Goal: Transaction & Acquisition: Purchase product/service

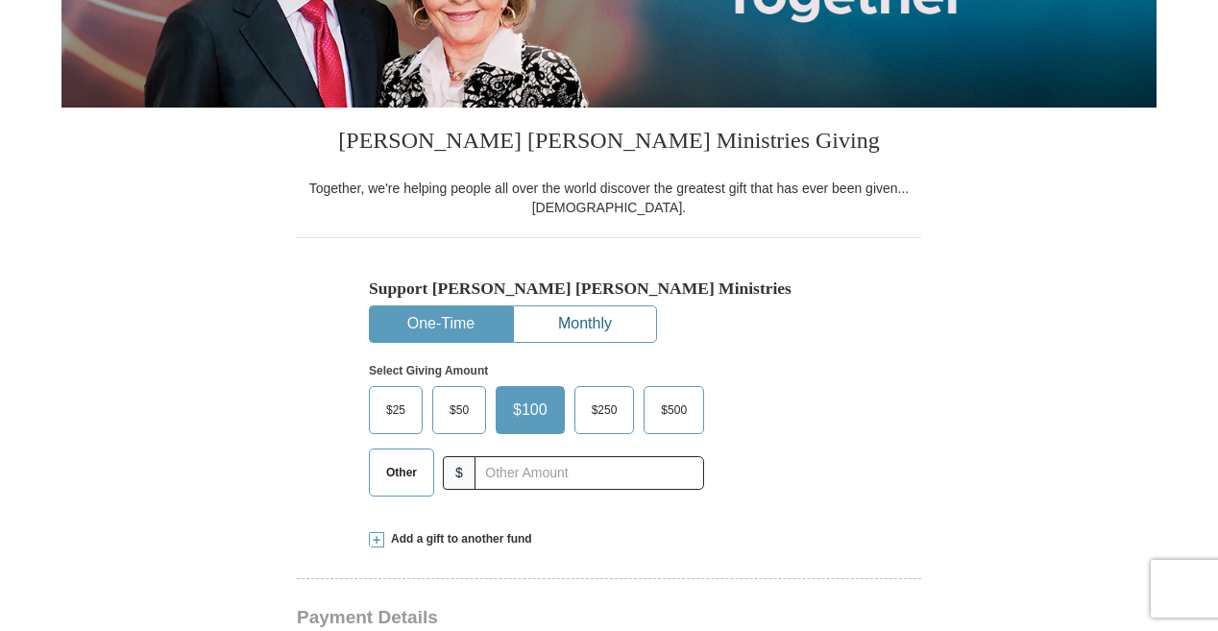
scroll to position [432, 0]
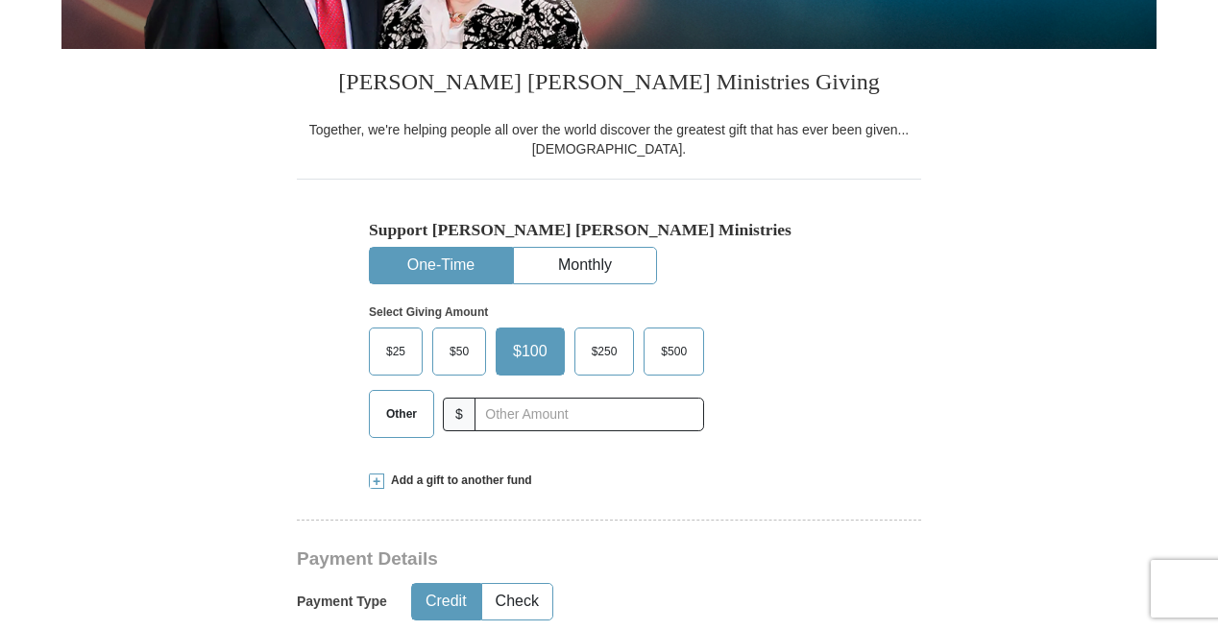
click at [432, 262] on button "One-Time" at bounding box center [441, 266] width 142 height 36
click at [401, 416] on span "Other" at bounding box center [401, 414] width 50 height 29
click at [0, 0] on input "Other" at bounding box center [0, 0] width 0 height 0
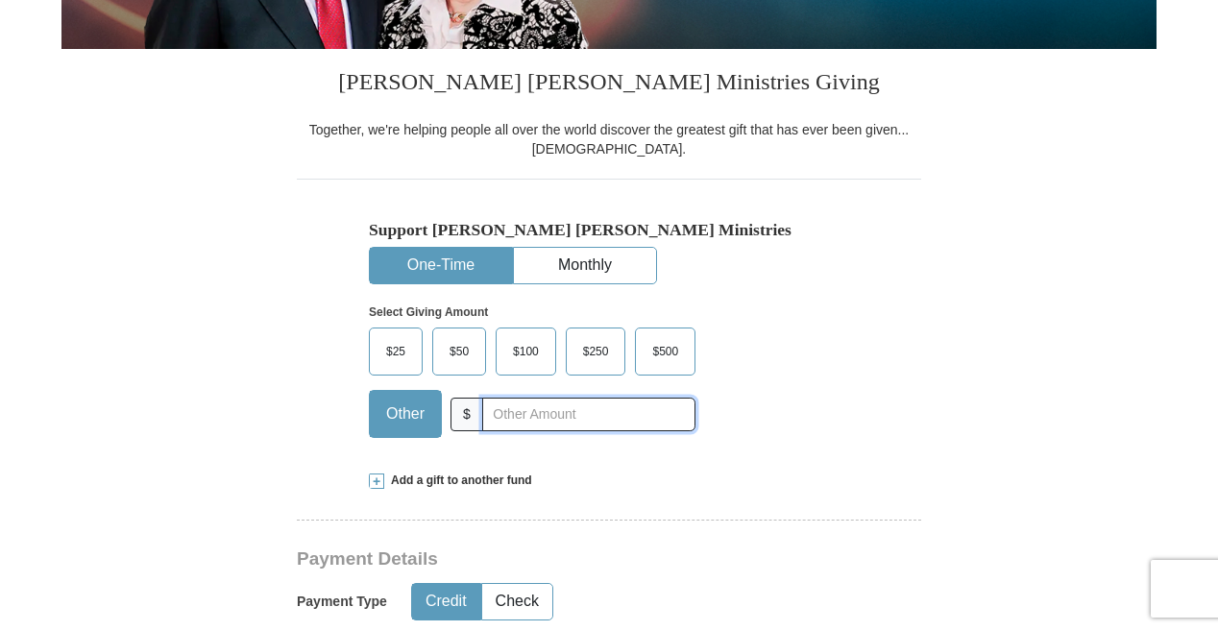
click at [533, 415] on input "text" at bounding box center [588, 415] width 213 height 34
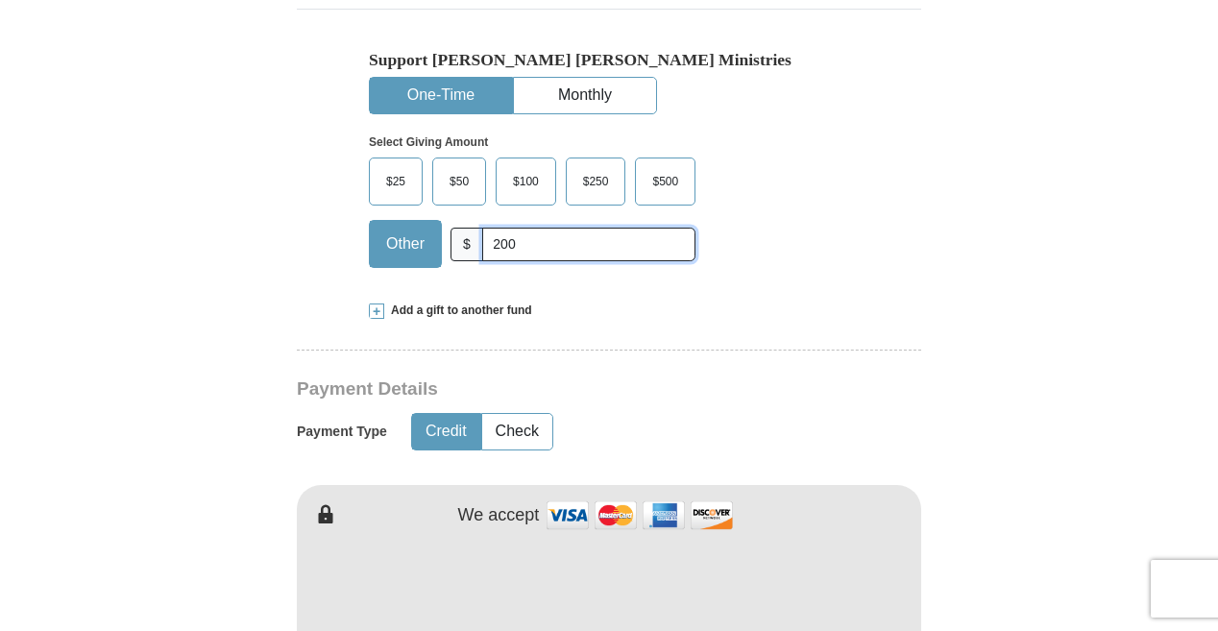
scroll to position [768, 0]
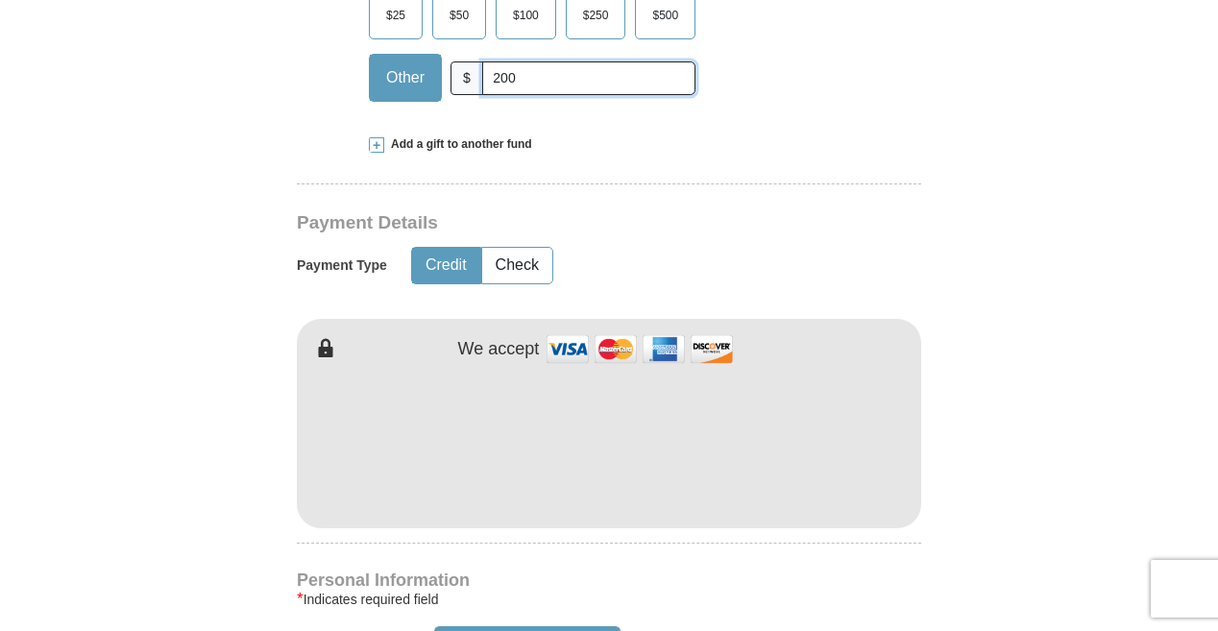
type input "200"
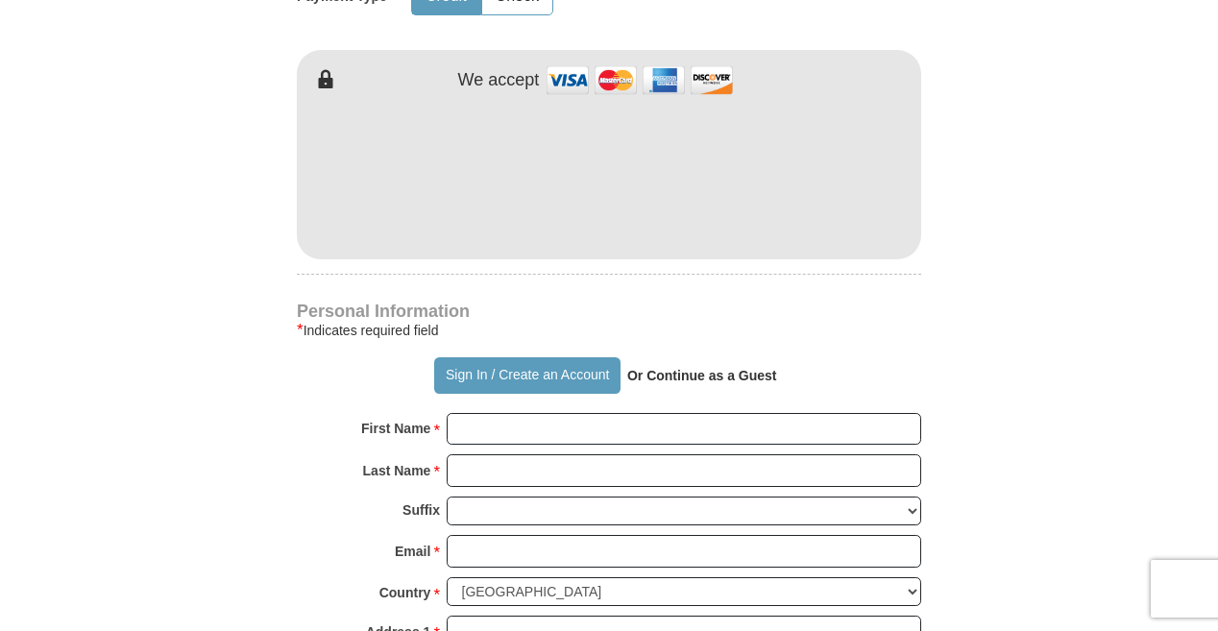
scroll to position [1104, 0]
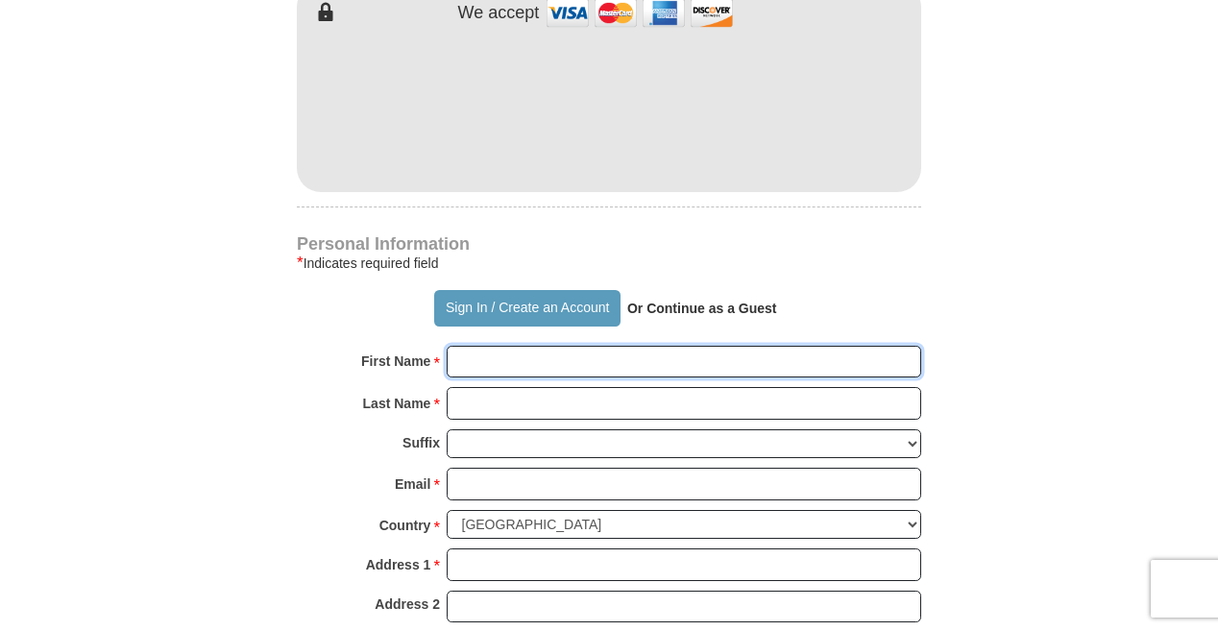
click at [520, 368] on input "First Name *" at bounding box center [684, 362] width 474 height 33
type input "[PERSON_NAME]"
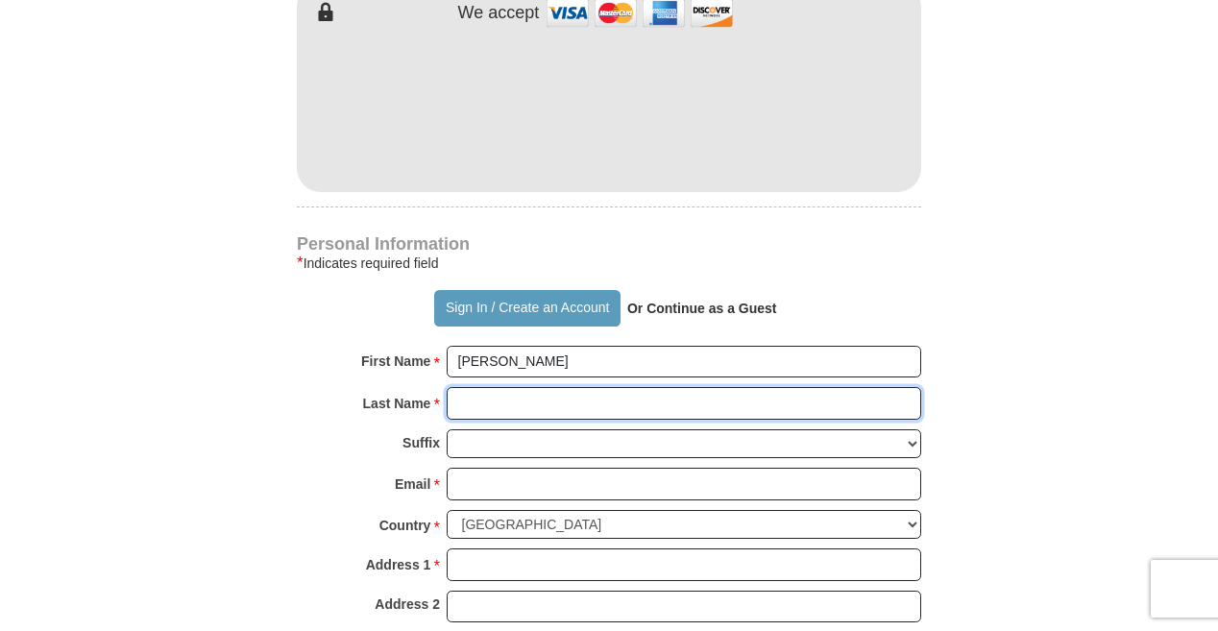
type input "BRZOSTEK JR"
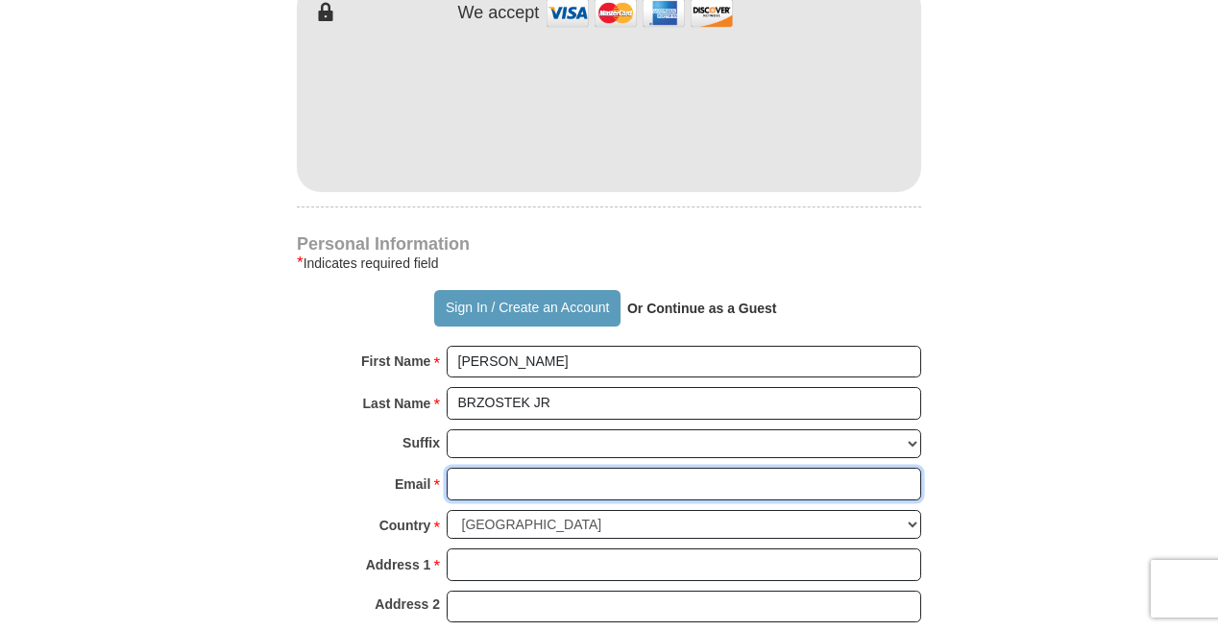
type input "[EMAIL_ADDRESS][DOMAIN_NAME]"
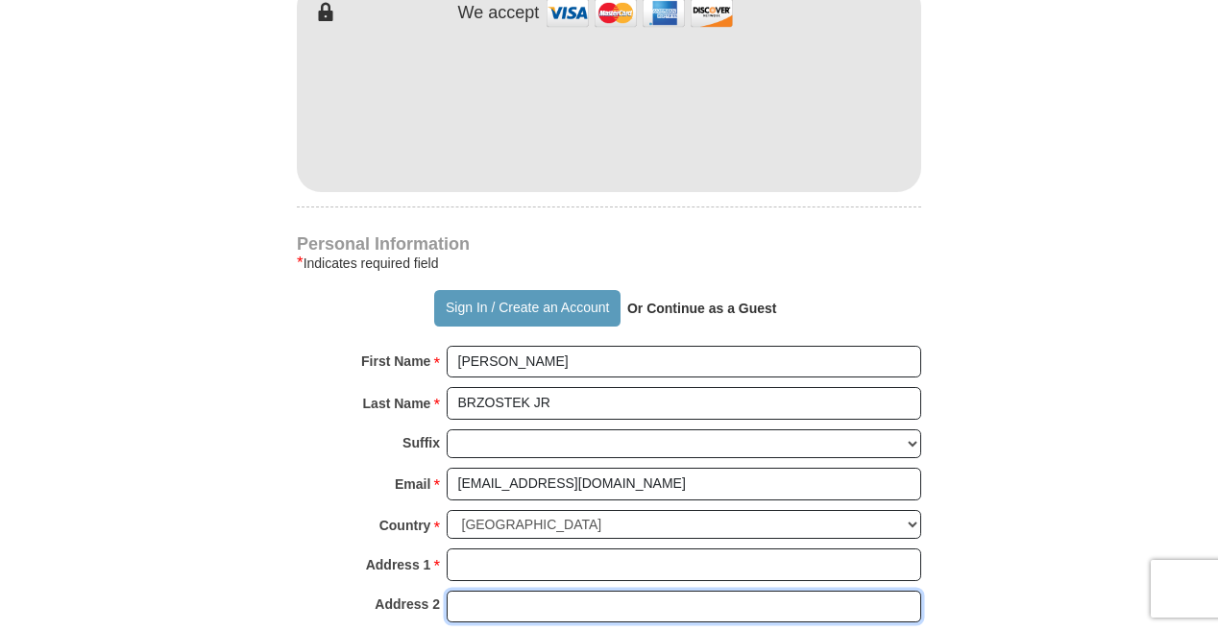
type input "[STREET_ADDRESS][PERSON_NAME]"
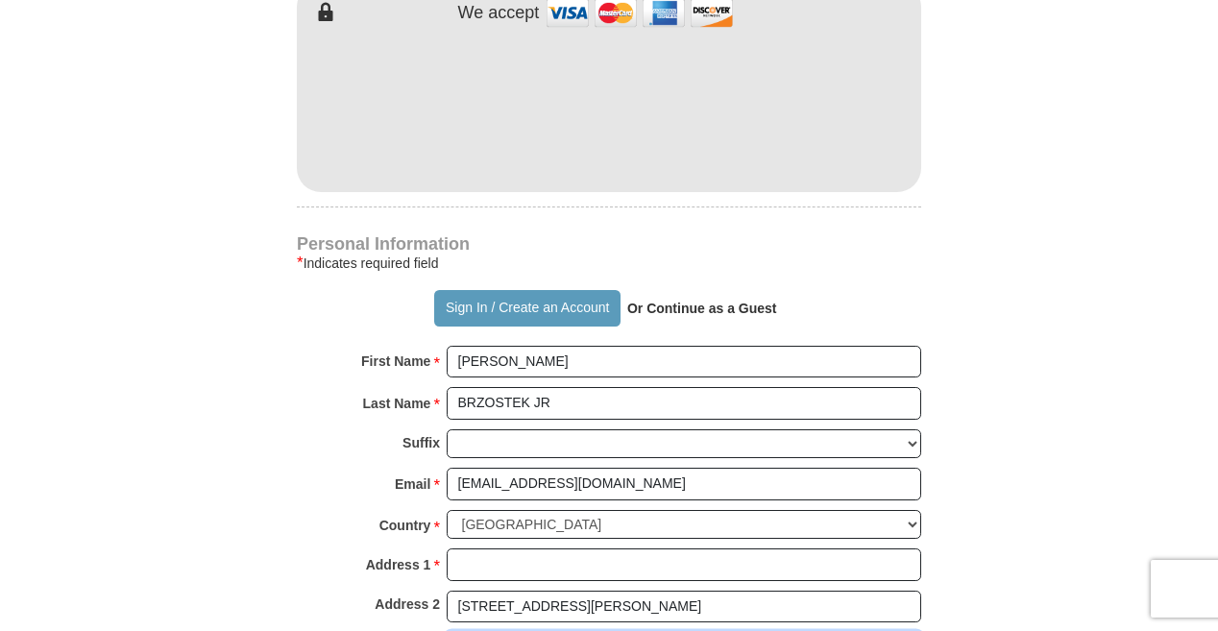
type input "[US_STATE][GEOGRAPHIC_DATA]"
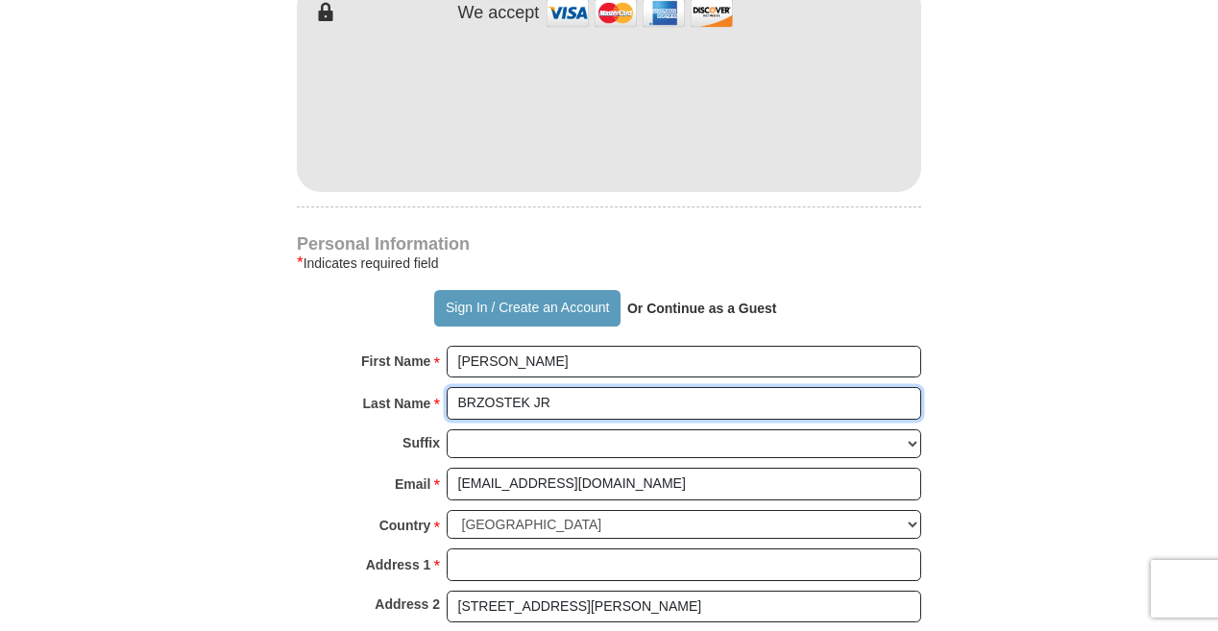
click at [551, 403] on input "BRZOSTEK JR" at bounding box center [684, 403] width 474 height 33
type input "[PERSON_NAME]"
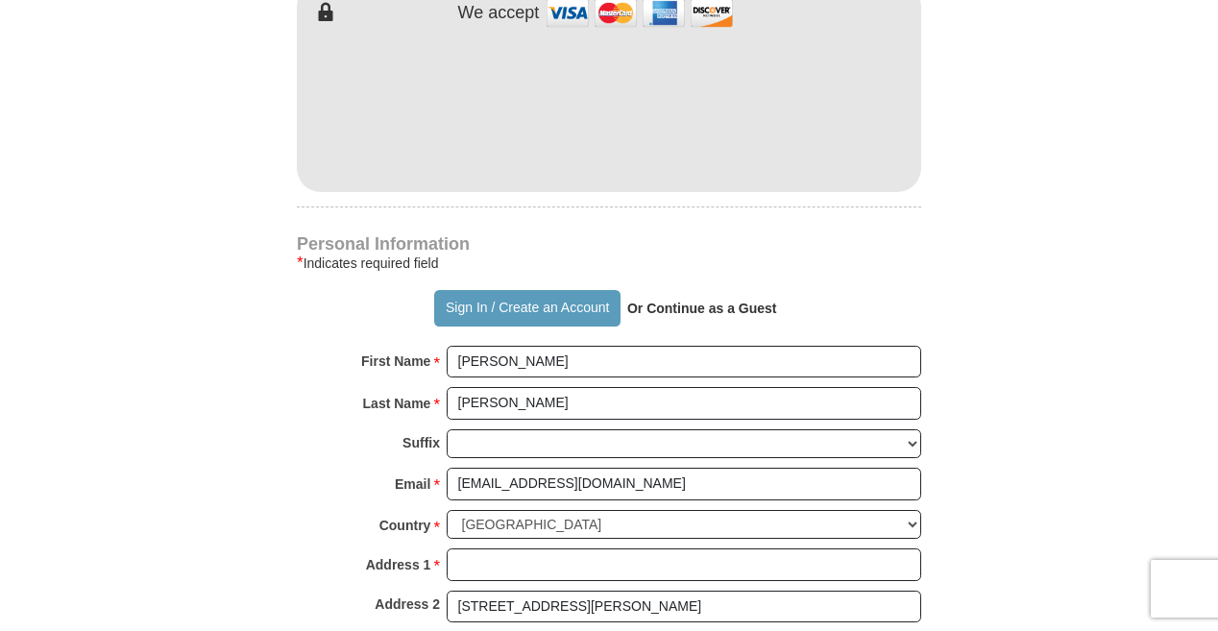
drag, startPoint x: 1073, startPoint y: 442, endPoint x: 1061, endPoint y: 442, distance: 11.5
click at [1072, 442] on form "Already have an account? Sign in for faster giving. Don't have an account? Crea…" at bounding box center [608, 150] width 1095 height 2356
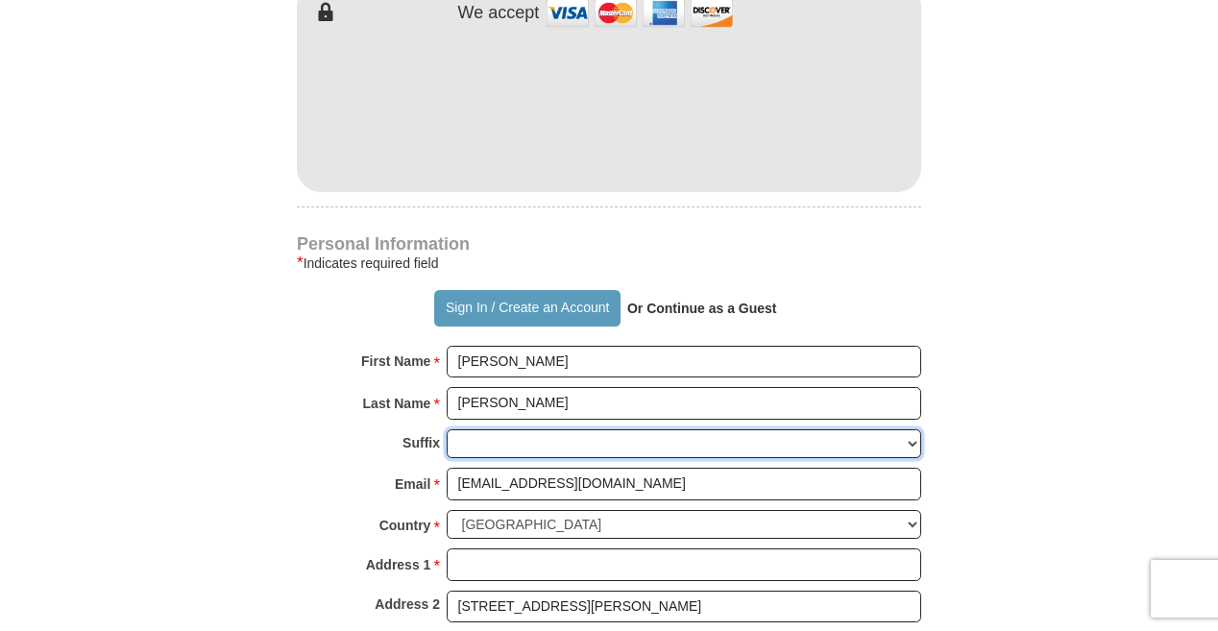
click at [474, 443] on select "[PERSON_NAME] I II III IV V VI" at bounding box center [684, 444] width 474 height 30
select select "Jr"
click at [447, 429] on select "[PERSON_NAME] I II III IV V VI" at bounding box center [684, 444] width 474 height 30
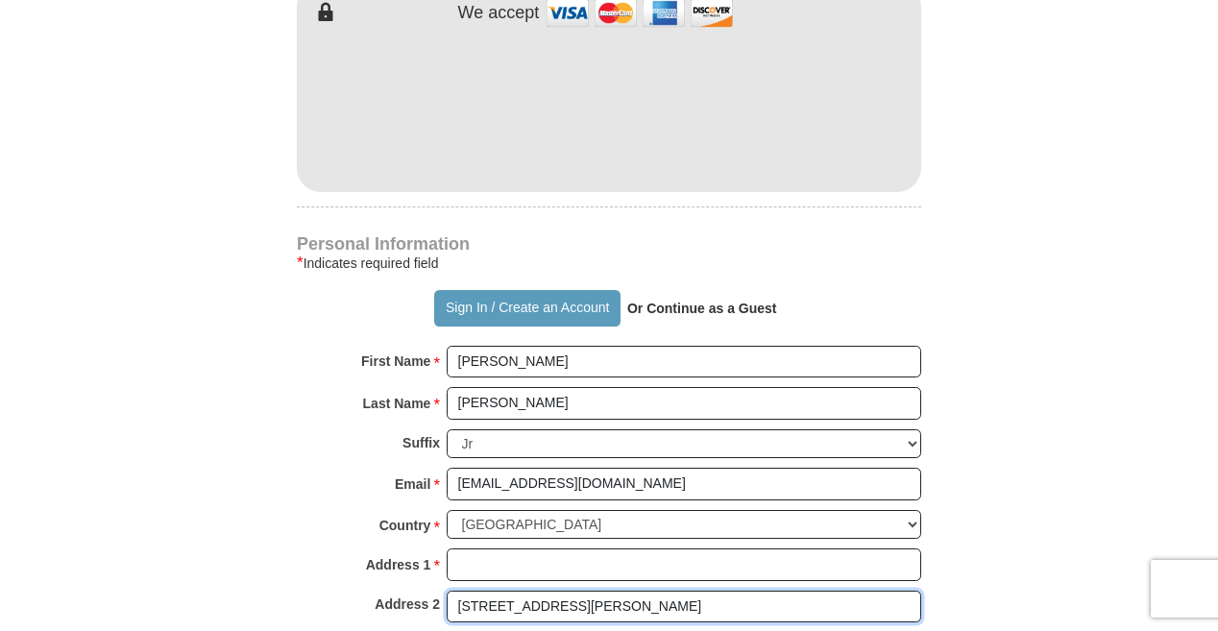
drag, startPoint x: 589, startPoint y: 606, endPoint x: 449, endPoint y: 608, distance: 139.3
click at [449, 608] on input "[STREET_ADDRESS][PERSON_NAME]" at bounding box center [684, 607] width 474 height 33
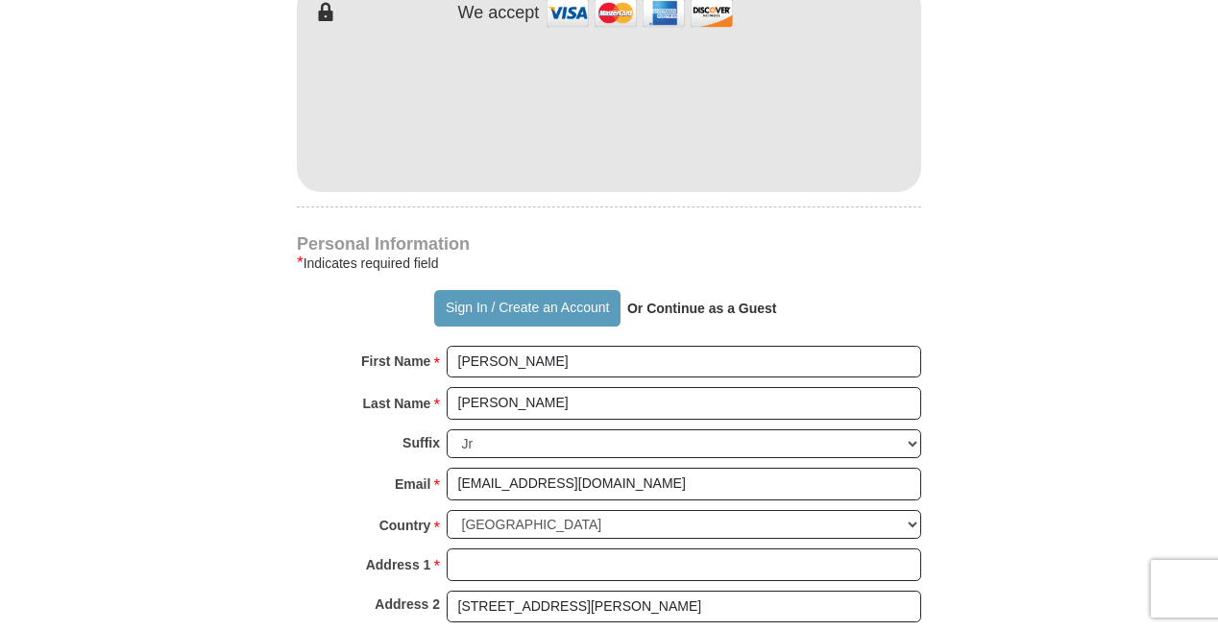
click at [985, 517] on form "Already have an account? Sign in for faster giving. Don't have an account? Crea…" at bounding box center [608, 150] width 1095 height 2356
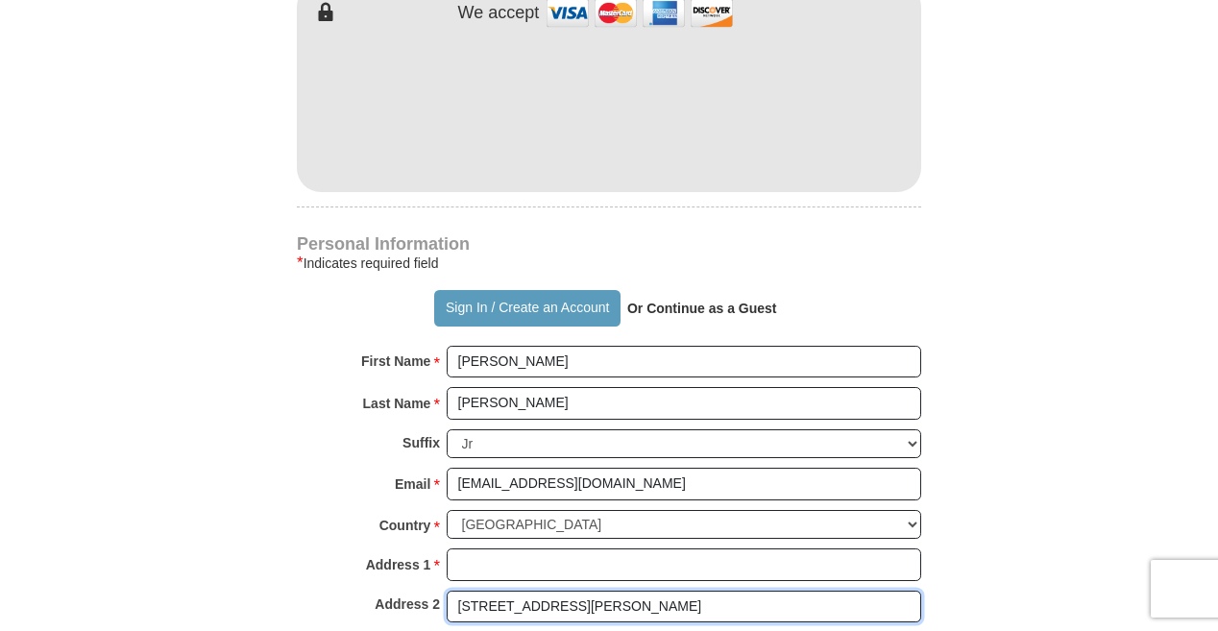
drag, startPoint x: 583, startPoint y: 604, endPoint x: 439, endPoint y: 605, distance: 144.1
click at [440, 606] on div "Address 2 [STREET_ADDRESS][PERSON_NAME]" at bounding box center [609, 612] width 624 height 42
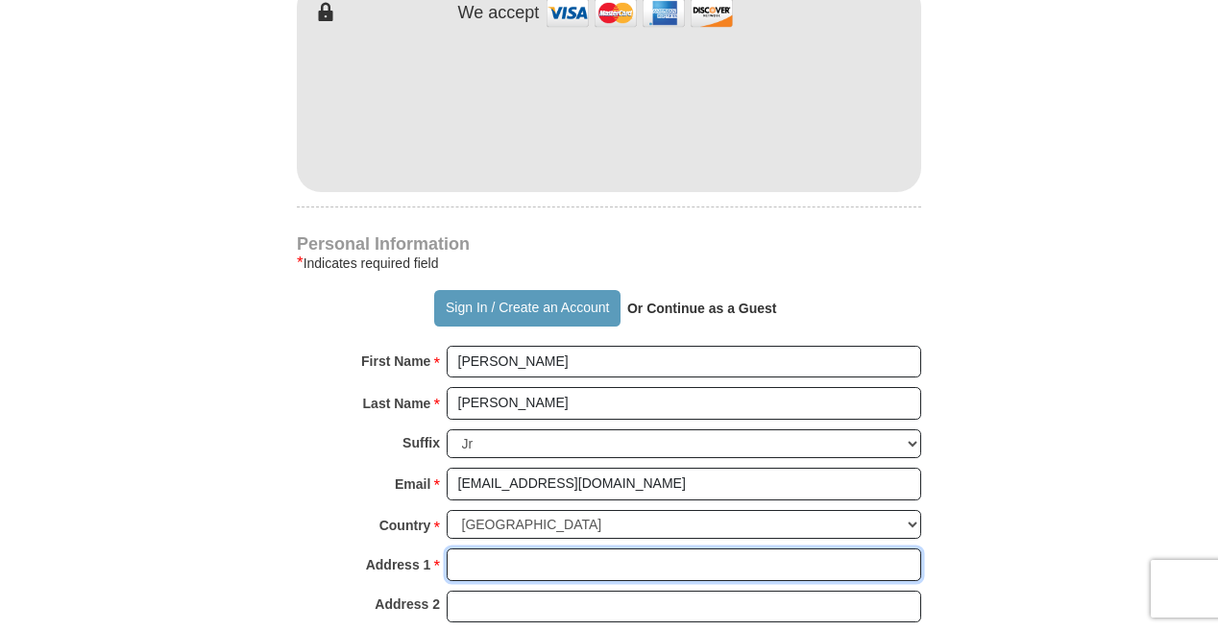
click at [495, 565] on input "Address 1 *" at bounding box center [684, 564] width 474 height 33
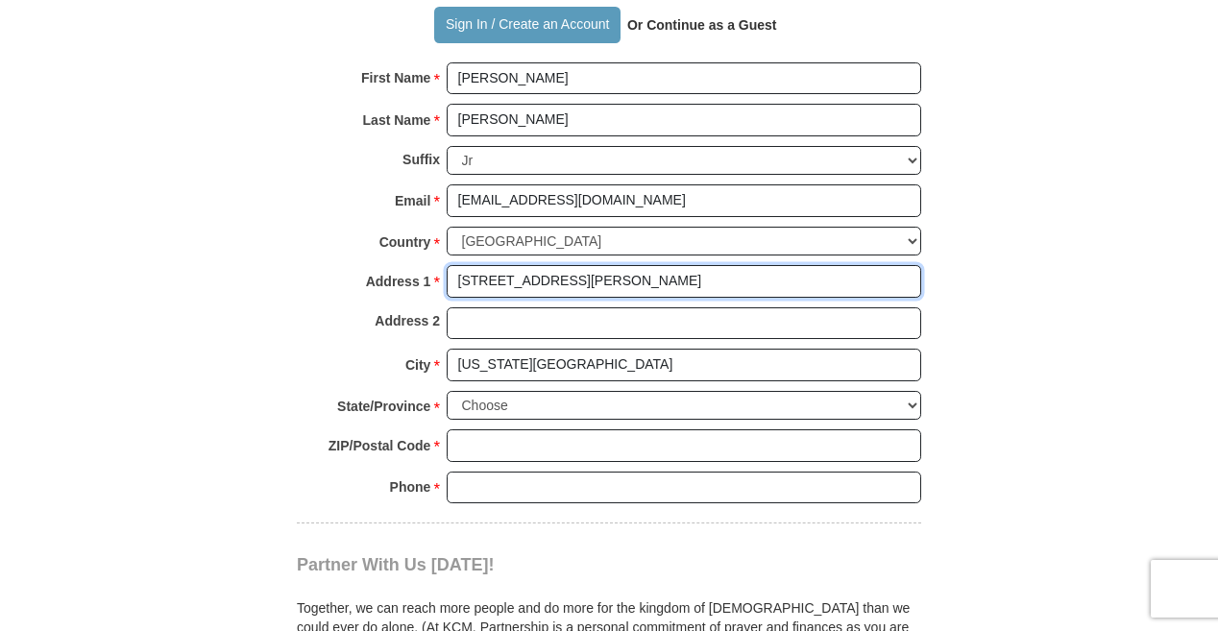
scroll to position [1489, 0]
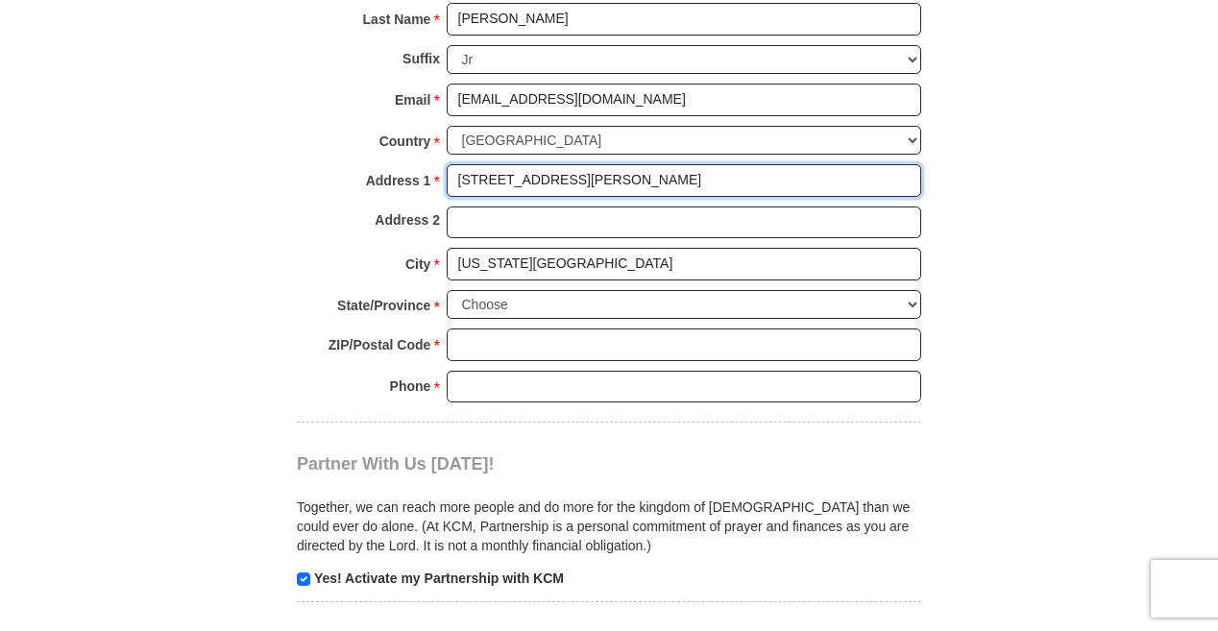
type input "[STREET_ADDRESS][PERSON_NAME]"
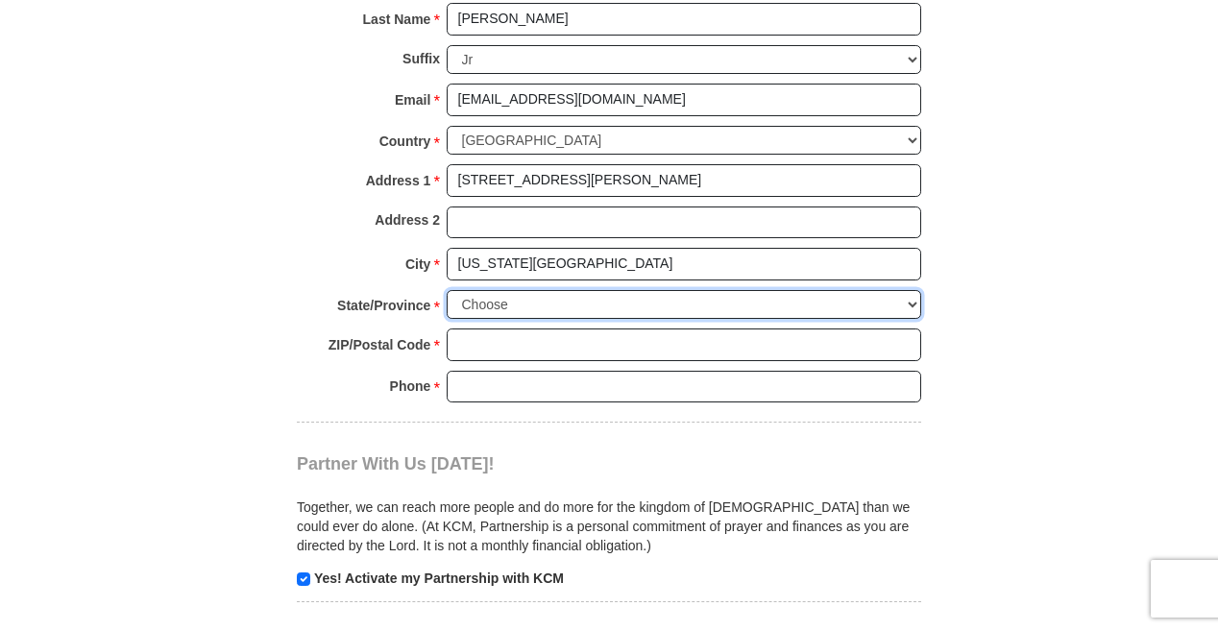
click at [577, 297] on select "Choose [US_STATE] [US_STATE] [US_STATE] [US_STATE] [US_STATE] Armed Forces Amer…" at bounding box center [684, 305] width 474 height 30
select select "VA"
click at [447, 290] on select "Choose [US_STATE] [US_STATE] [US_STATE] [US_STATE] [US_STATE] Armed Forces Amer…" at bounding box center [684, 305] width 474 height 30
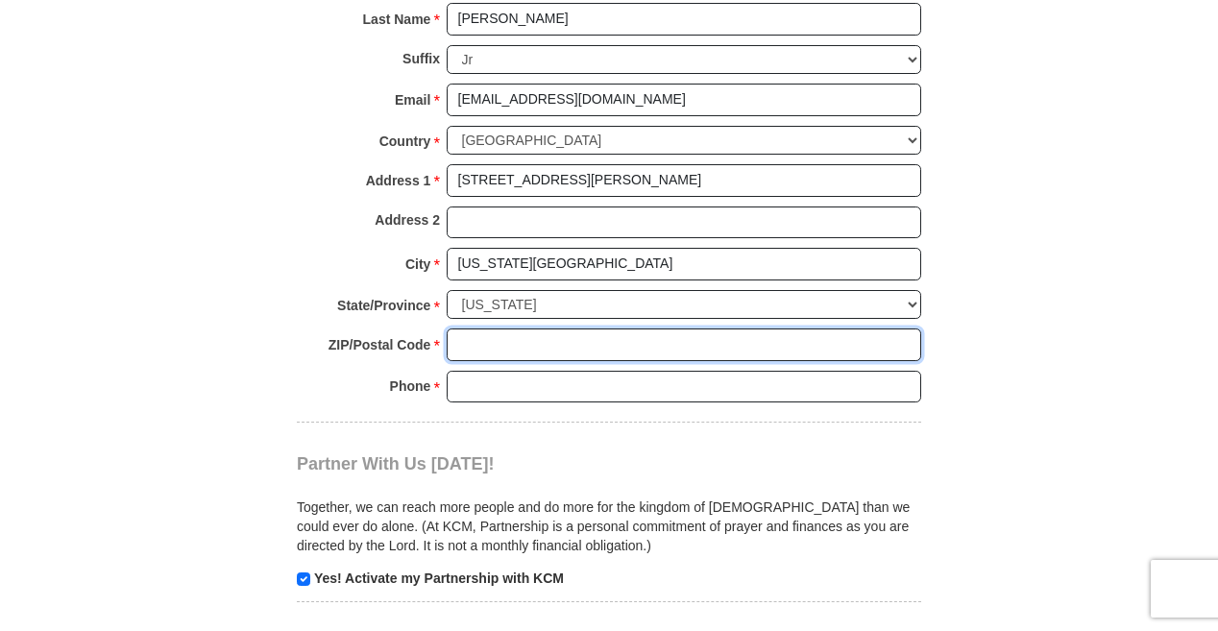
click at [513, 346] on input "ZIP/Postal Code *" at bounding box center [684, 344] width 474 height 33
type input "23452"
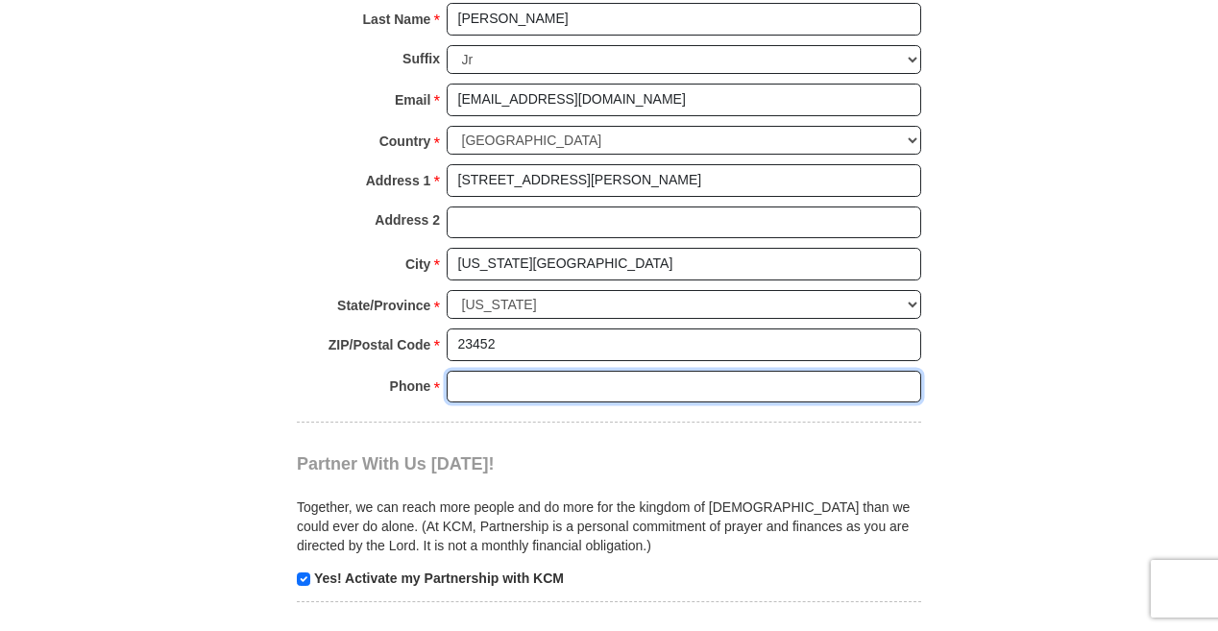
click at [509, 385] on input "Phone * *" at bounding box center [684, 387] width 474 height 33
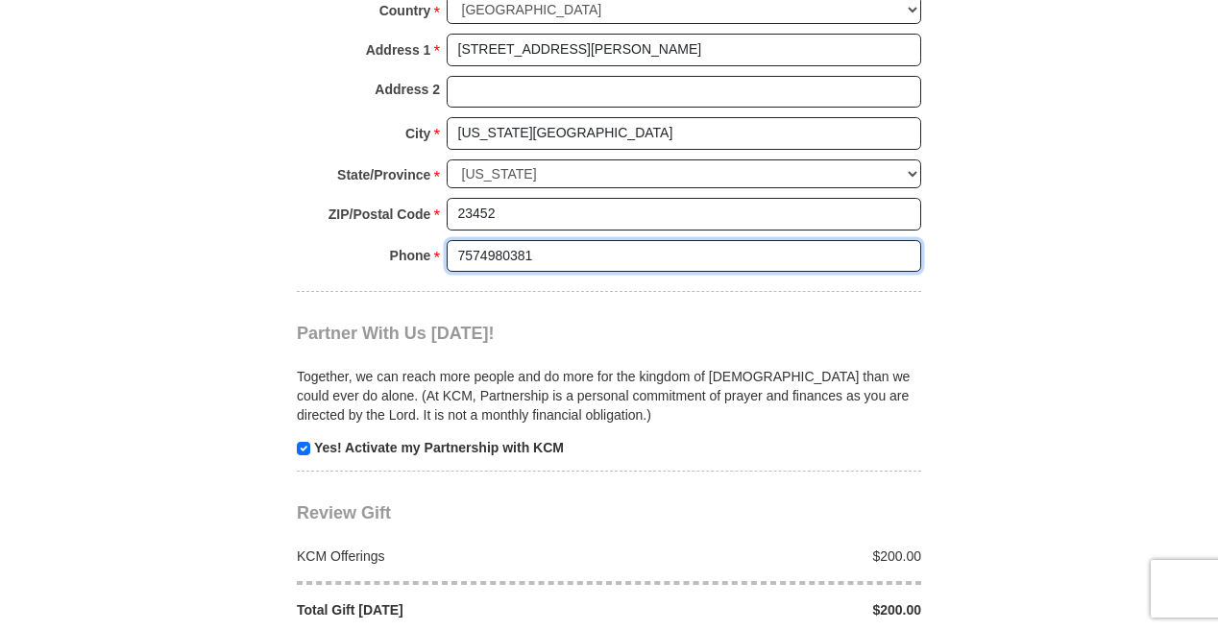
scroll to position [1729, 0]
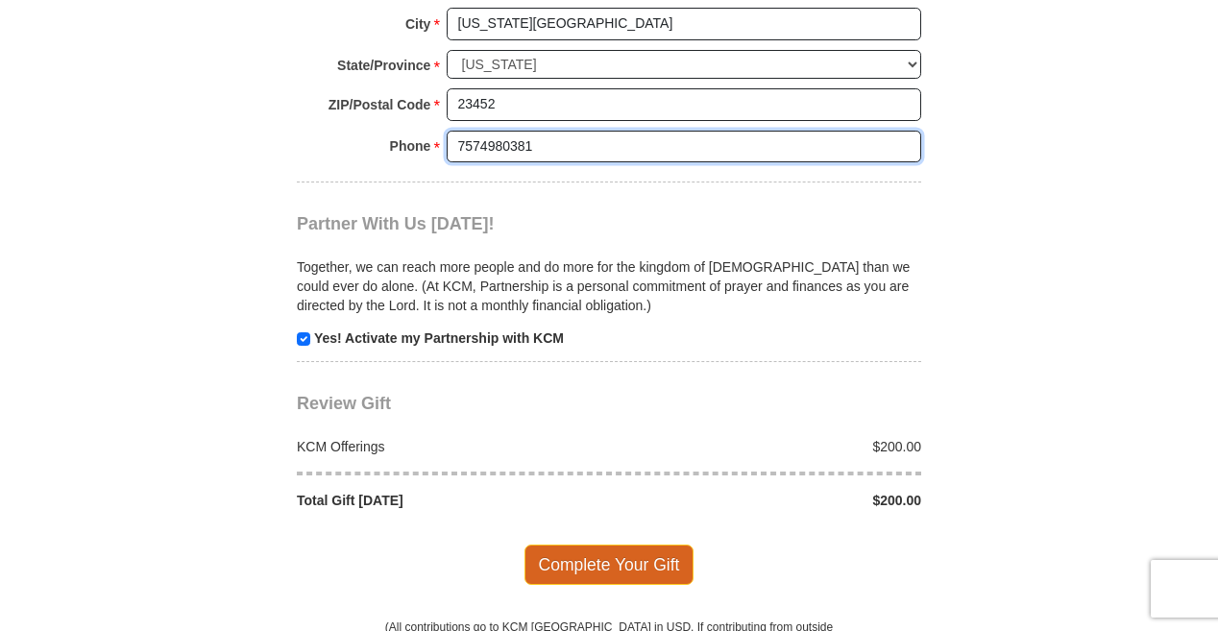
type input "7574980381"
click at [595, 563] on span "Complete Your Gift" at bounding box center [609, 565] width 170 height 40
